Goal: Task Accomplishment & Management: Use online tool/utility

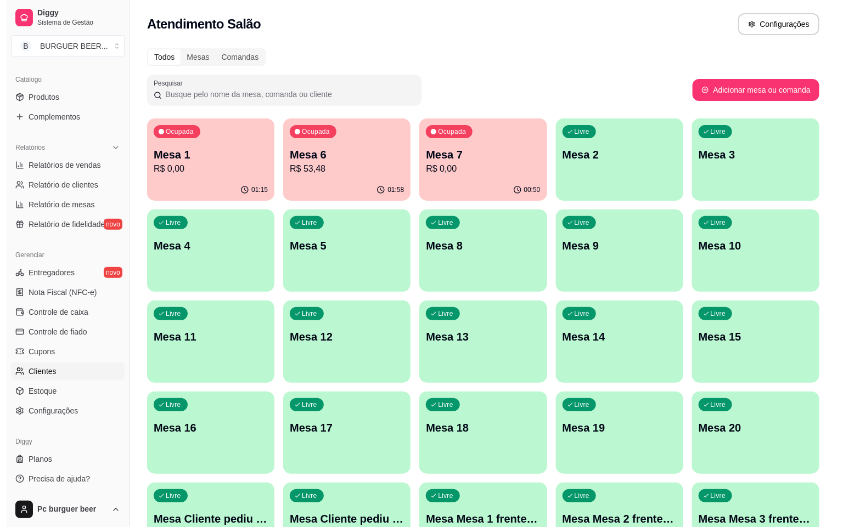
scroll to position [16, 0]
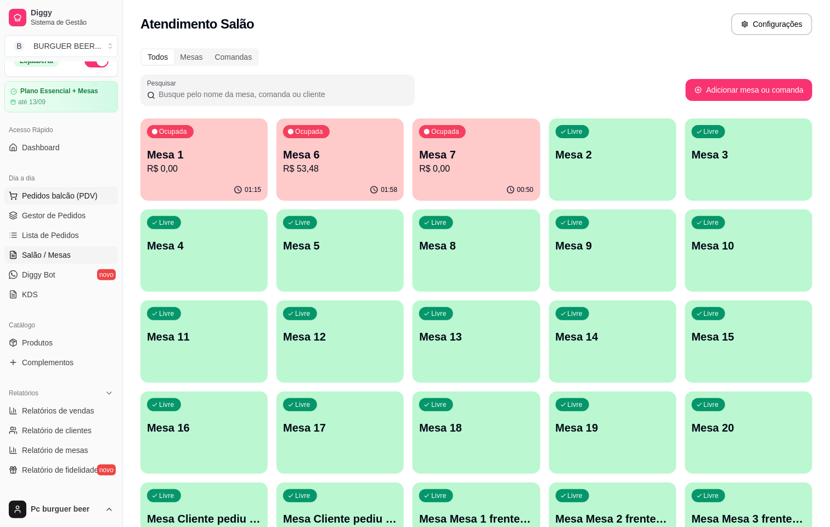
click at [66, 193] on span "Pedidos balcão (PDV)" at bounding box center [60, 195] width 76 height 11
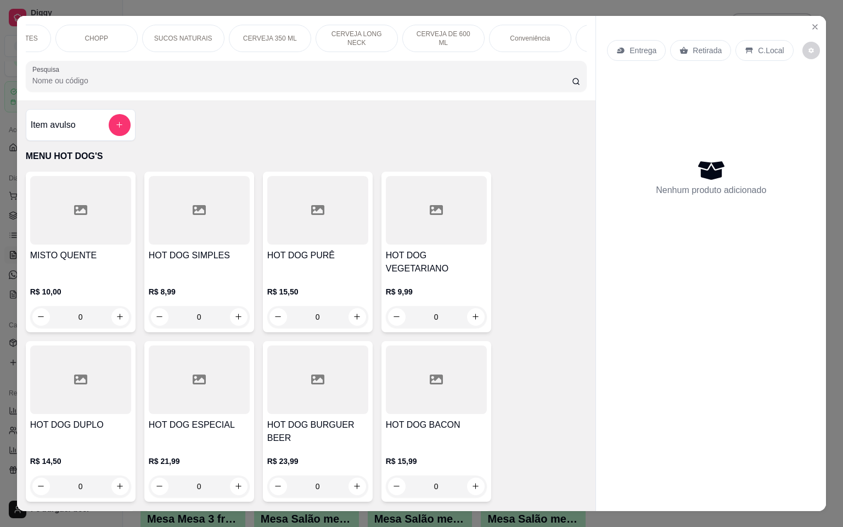
scroll to position [0, 822]
click at [370, 36] on p "Porçãoes meias" at bounding box center [372, 38] width 47 height 9
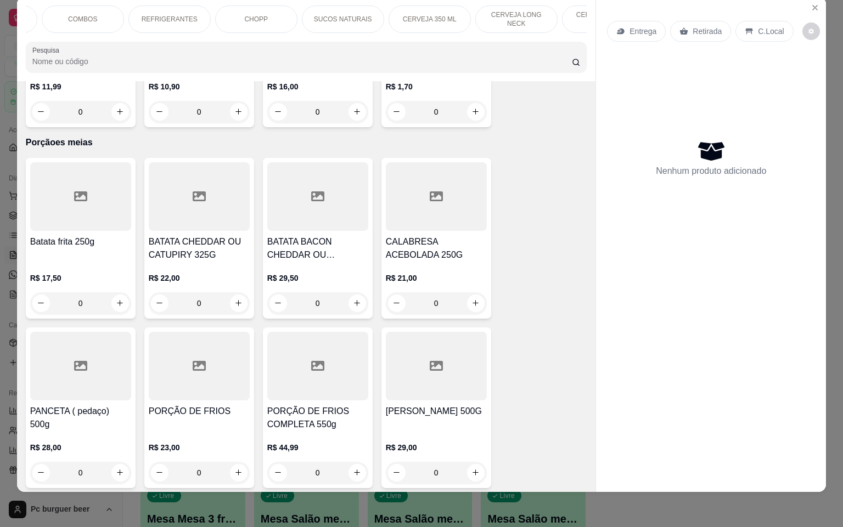
scroll to position [0, 0]
click at [335, 9] on div "PORÇÕES" at bounding box center [327, 18] width 82 height 27
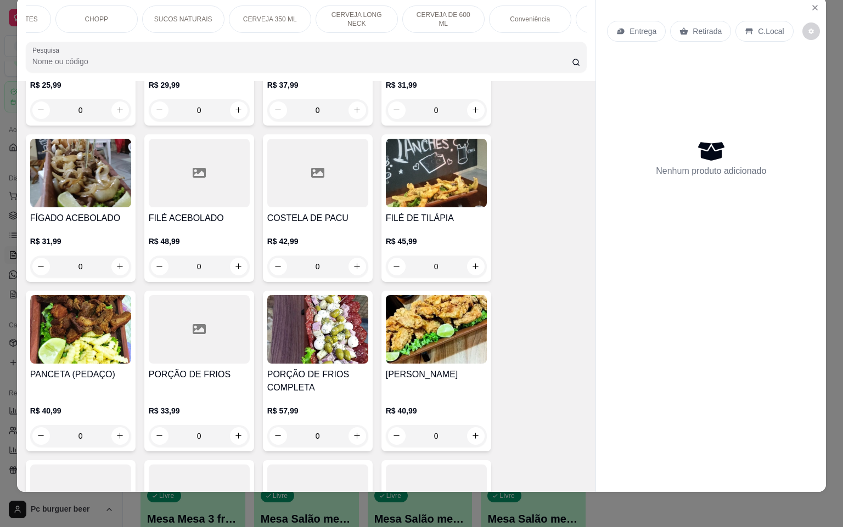
scroll to position [0, 822]
click at [376, 15] on p "Porçãoes meias" at bounding box center [372, 19] width 47 height 9
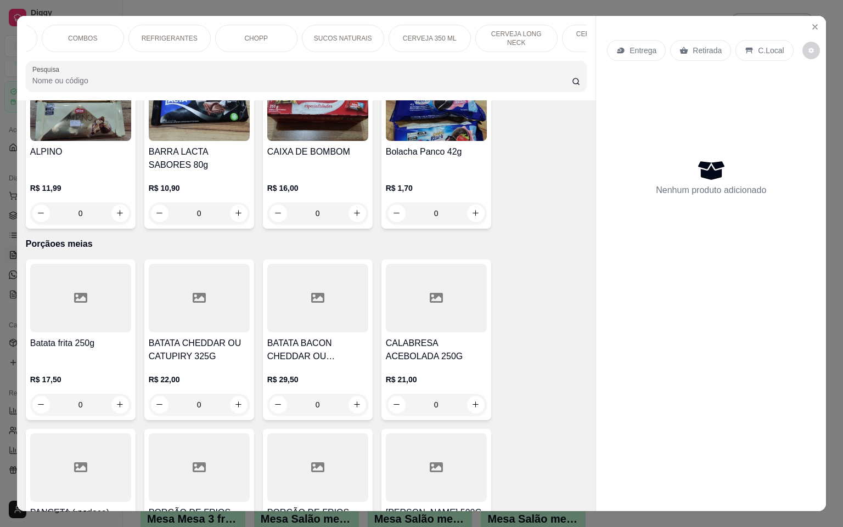
scroll to position [0, 0]
click at [343, 33] on div "PORÇÕES" at bounding box center [327, 38] width 82 height 27
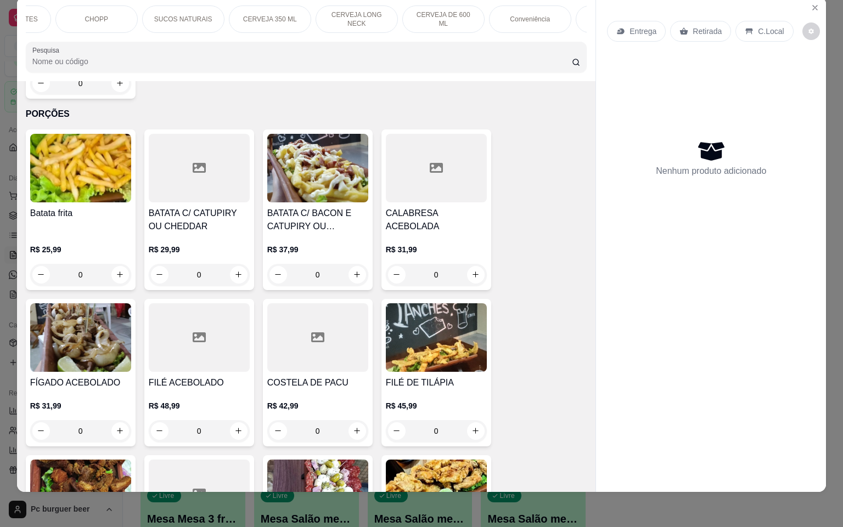
scroll to position [0, 822]
click at [368, 15] on p "Porçãoes meias" at bounding box center [372, 19] width 47 height 9
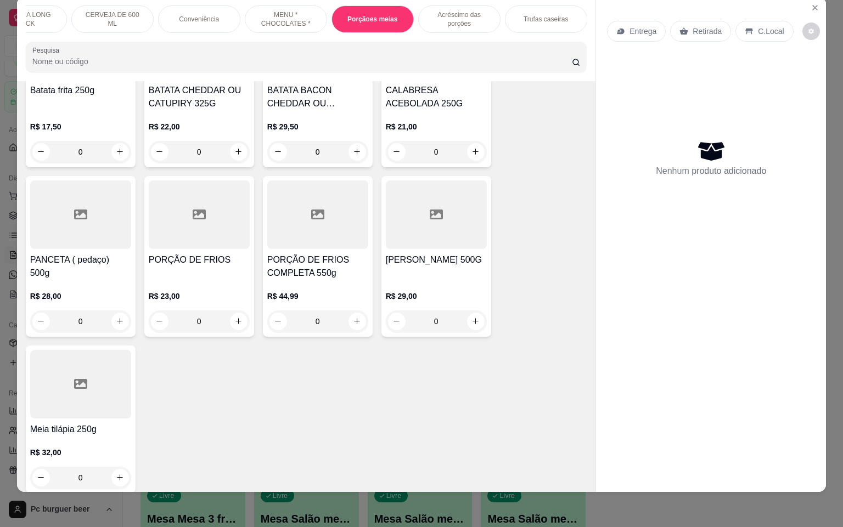
scroll to position [7680, 0]
